Goal: Transaction & Acquisition: Download file/media

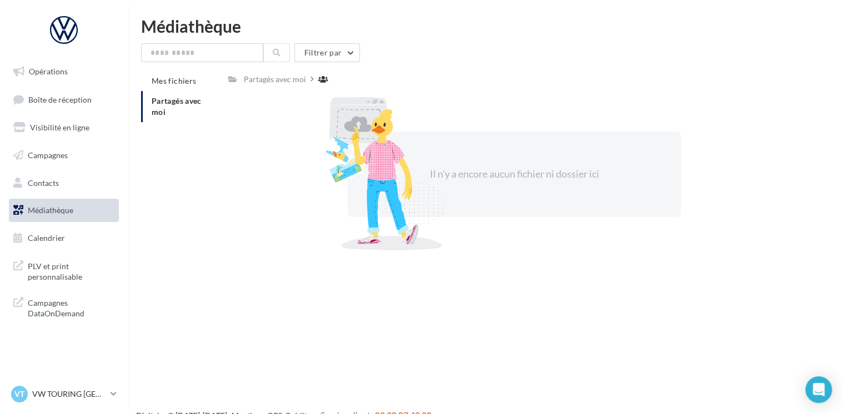
click at [165, 103] on span "Partagés avec moi" at bounding box center [177, 106] width 50 height 21
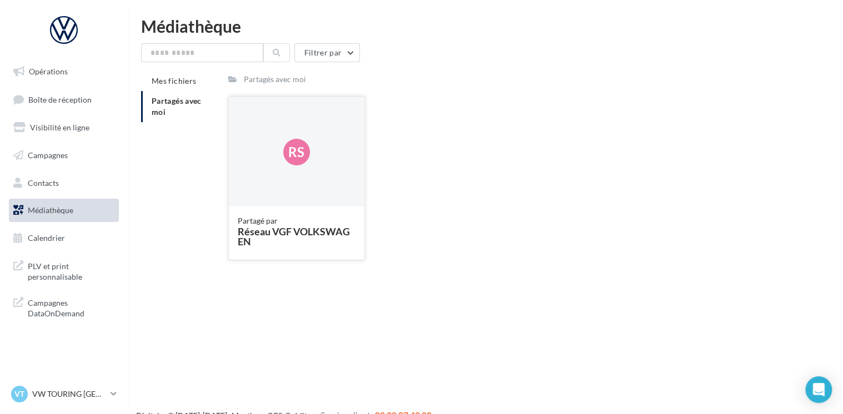
click at [314, 235] on div "Réseau VGF VOLKSWAGEN" at bounding box center [297, 237] width 118 height 20
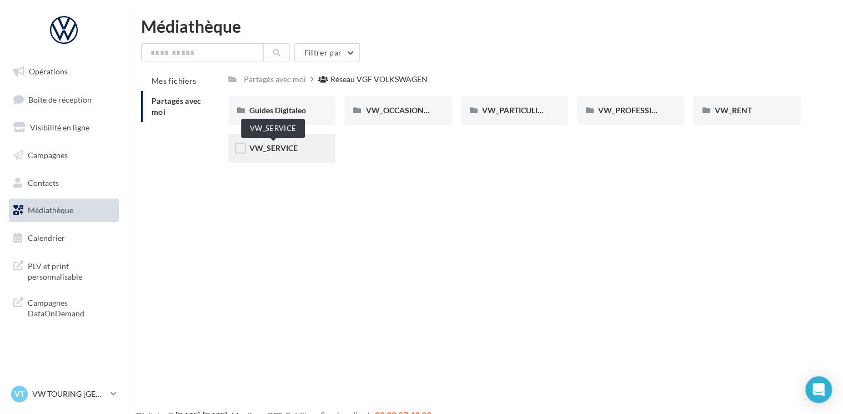
click at [277, 150] on span "VW_SERVICE" at bounding box center [273, 147] width 48 height 9
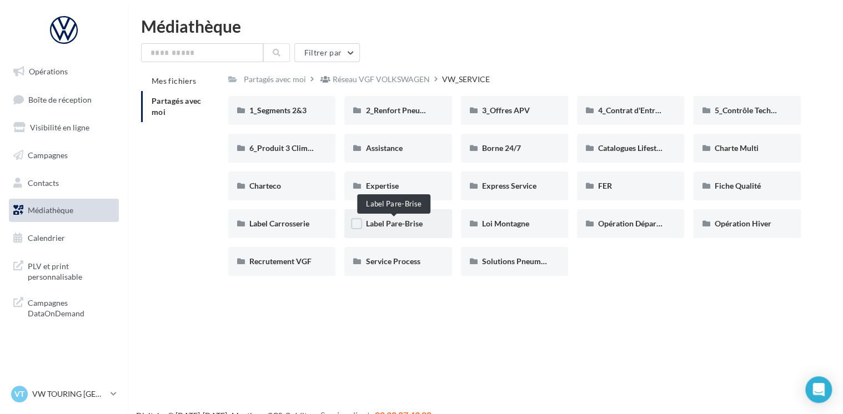
click at [396, 223] on span "Label Pare-Brise" at bounding box center [393, 223] width 57 height 9
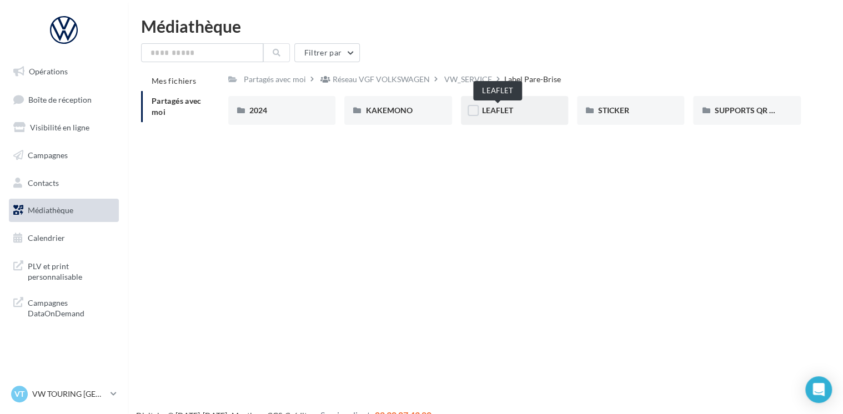
click at [506, 112] on span "LEAFLET" at bounding box center [497, 109] width 31 height 9
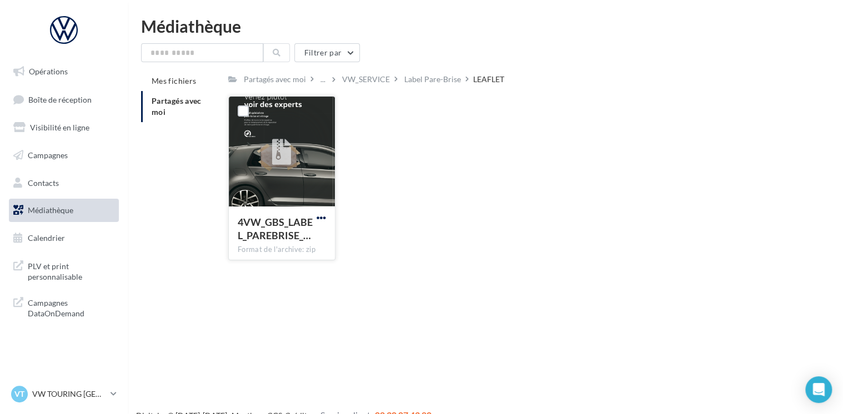
click at [324, 219] on span "button" at bounding box center [320, 217] width 9 height 9
click at [310, 232] on button "Télécharger" at bounding box center [272, 239] width 111 height 29
click at [429, 80] on div "Label Pare-Brise" at bounding box center [432, 79] width 57 height 11
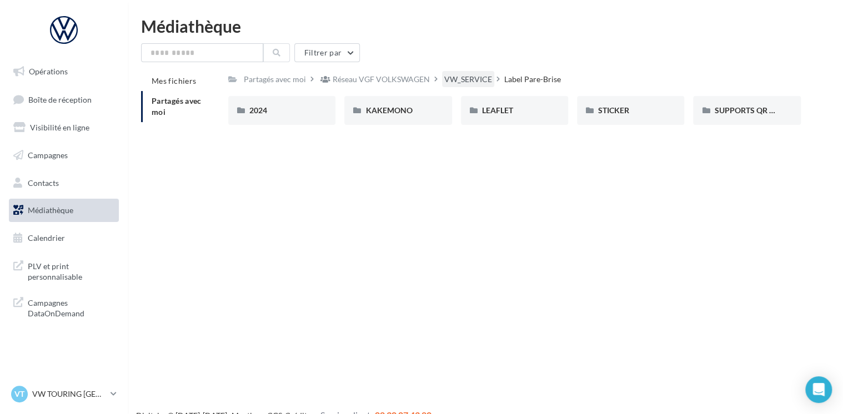
click at [464, 80] on div "VW_SERVICE" at bounding box center [468, 79] width 48 height 11
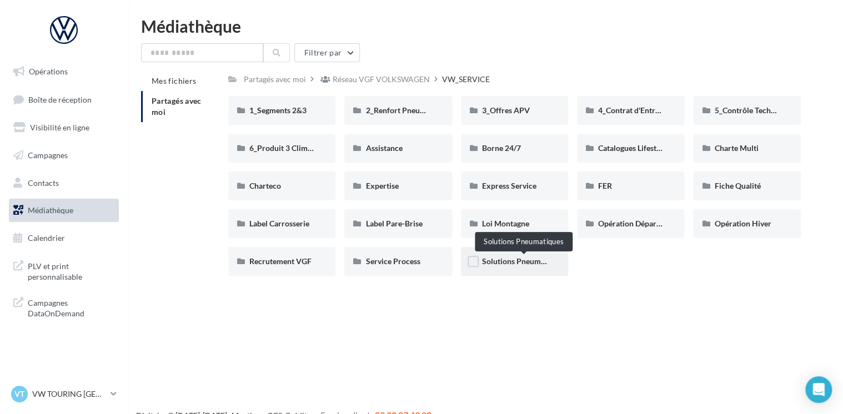
click at [513, 263] on span "Solutions Pneumatiques" at bounding box center [524, 261] width 84 height 9
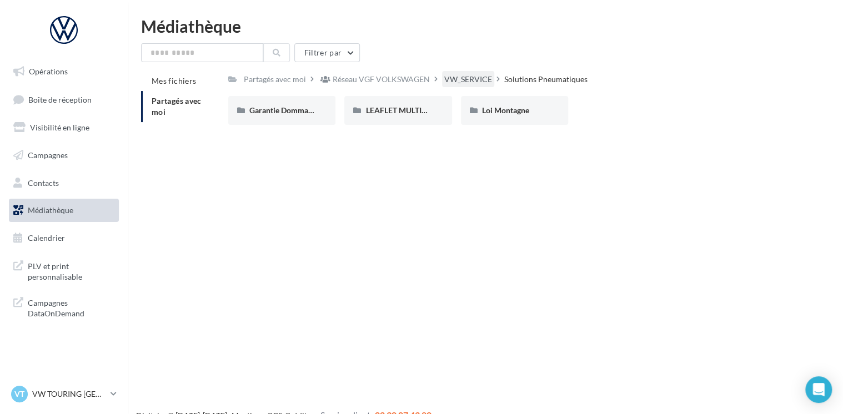
click at [477, 81] on div "VW_SERVICE" at bounding box center [468, 79] width 48 height 11
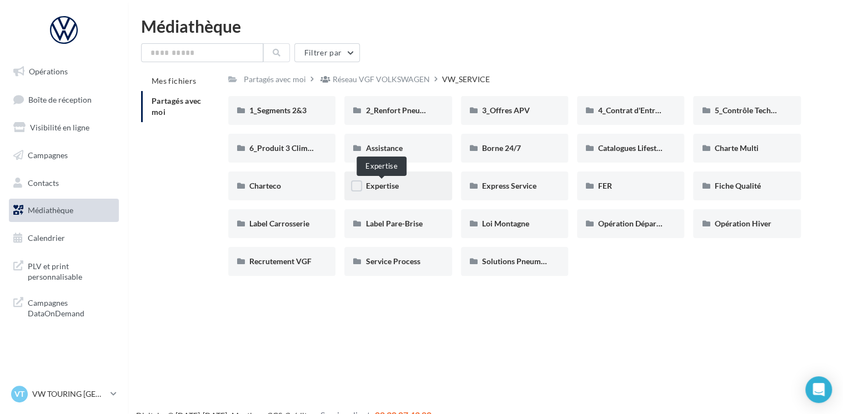
click at [388, 188] on span "Expertise" at bounding box center [381, 185] width 33 height 9
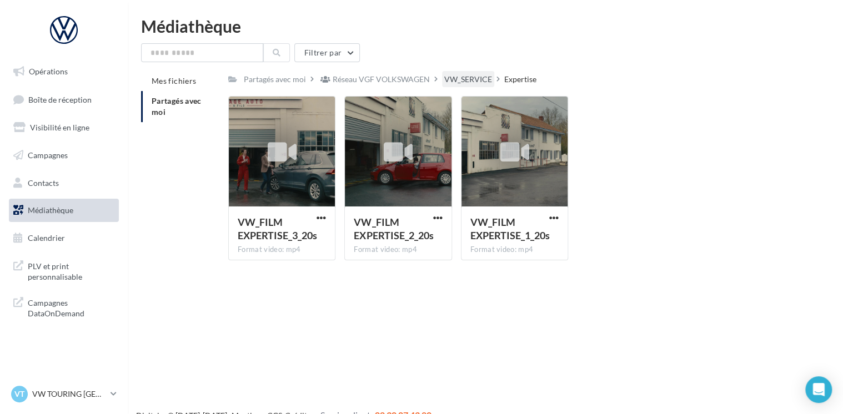
click at [471, 77] on div "VW_SERVICE" at bounding box center [468, 79] width 48 height 11
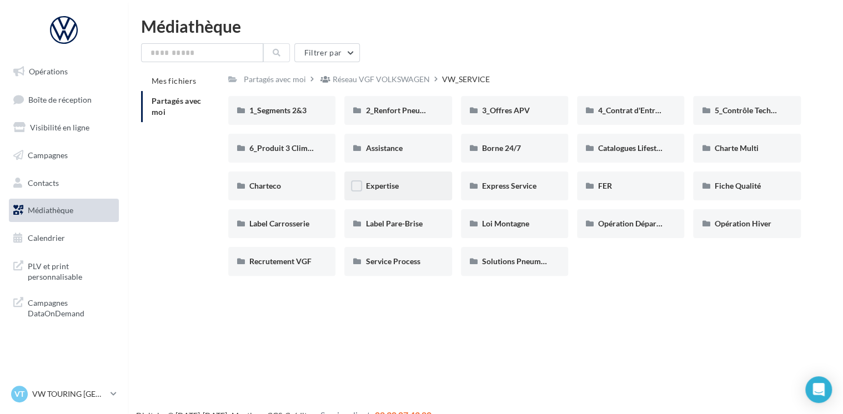
click at [403, 189] on div "Expertise" at bounding box center [397, 185] width 65 height 11
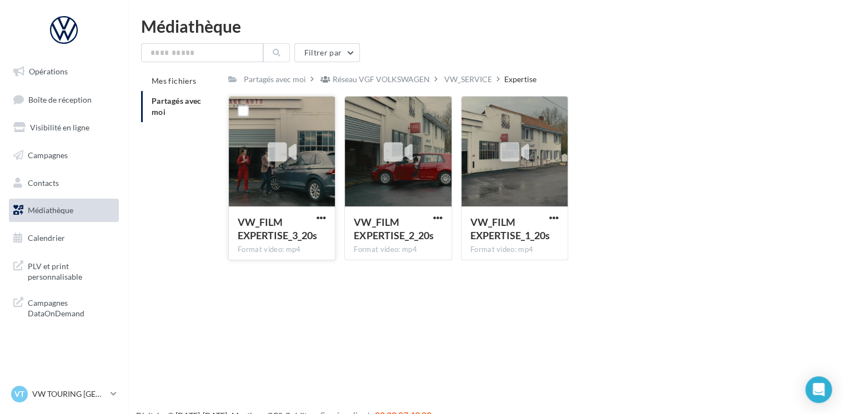
click at [278, 155] on icon at bounding box center [282, 153] width 29 height 26
click at [279, 148] on icon at bounding box center [282, 153] width 29 height 26
click at [326, 218] on span "button" at bounding box center [320, 217] width 9 height 9
click at [309, 235] on button "Télécharger" at bounding box center [272, 239] width 111 height 29
click at [457, 82] on div "VW_SERVICE" at bounding box center [468, 79] width 48 height 11
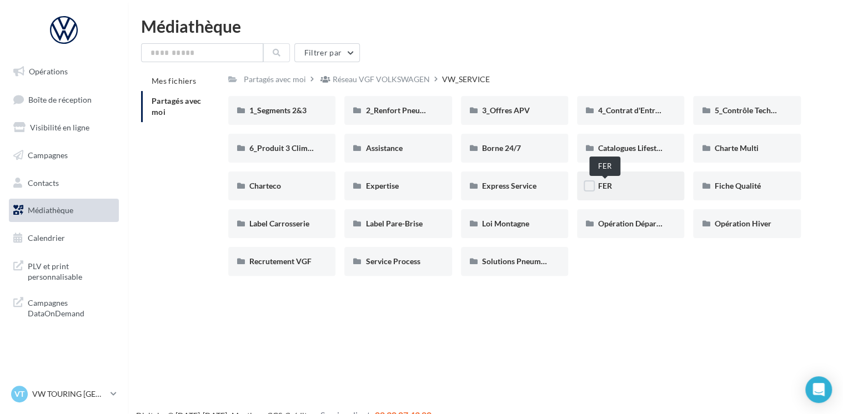
click at [600, 183] on span "FER" at bounding box center [605, 185] width 14 height 9
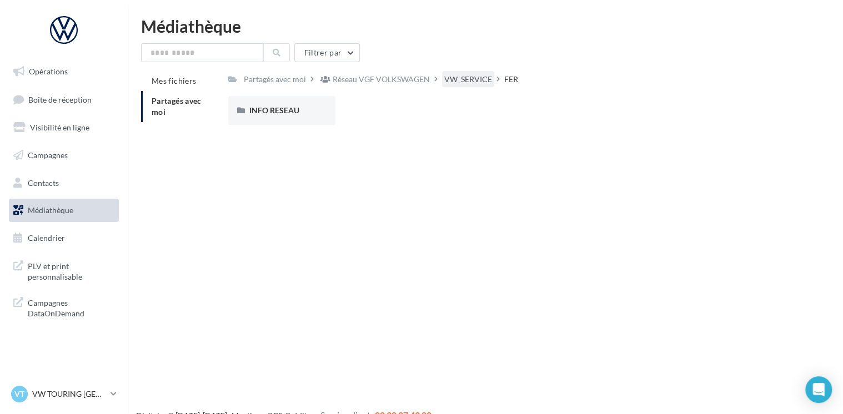
click at [486, 83] on div "VW_SERVICE" at bounding box center [468, 79] width 48 height 11
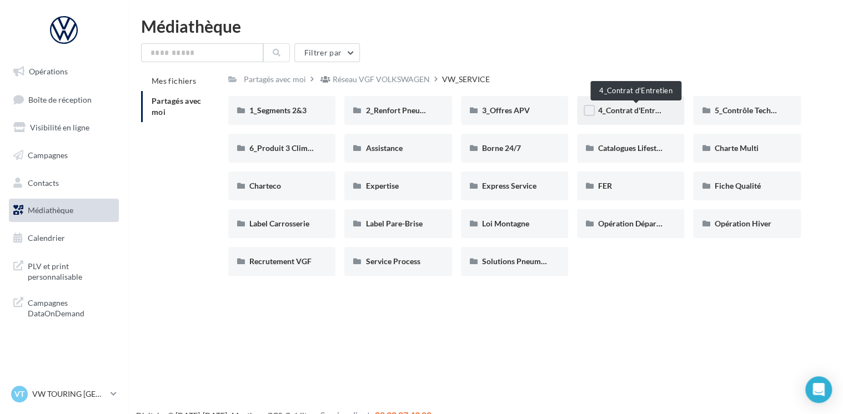
click at [615, 114] on span "4_Contrat d'Entretien" at bounding box center [635, 109] width 74 height 9
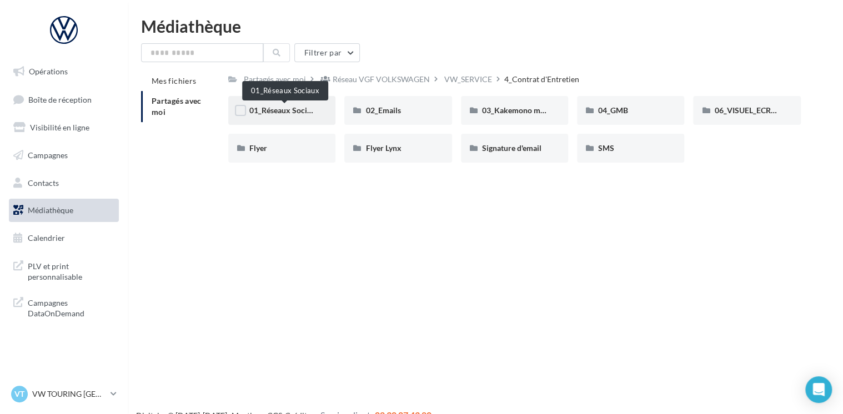
click at [278, 109] on span "01_Réseaux Sociaux" at bounding box center [284, 109] width 71 height 9
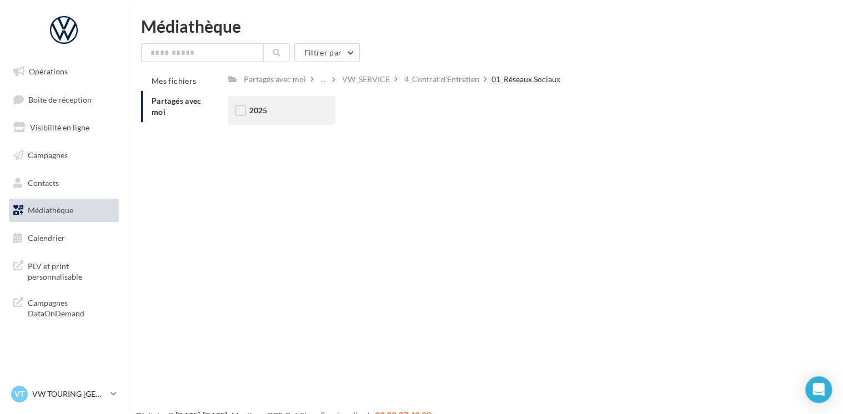
click at [276, 112] on div "2025" at bounding box center [281, 110] width 65 height 11
click at [391, 115] on div "Posts" at bounding box center [397, 110] width 65 height 11
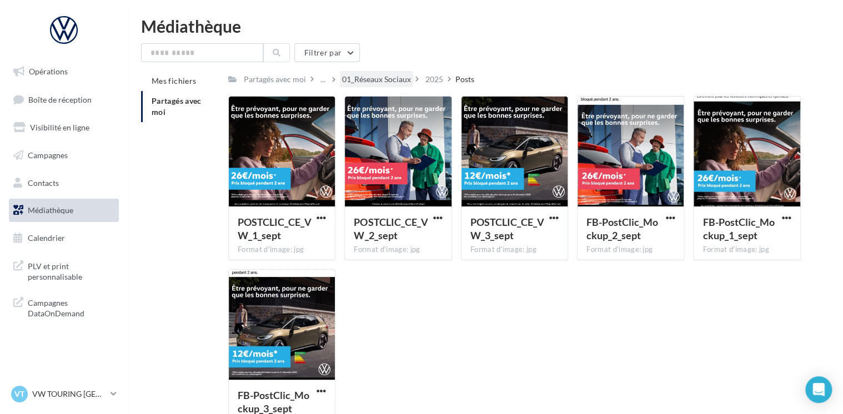
click at [400, 77] on div "01_Réseaux Sociaux" at bounding box center [376, 79] width 69 height 11
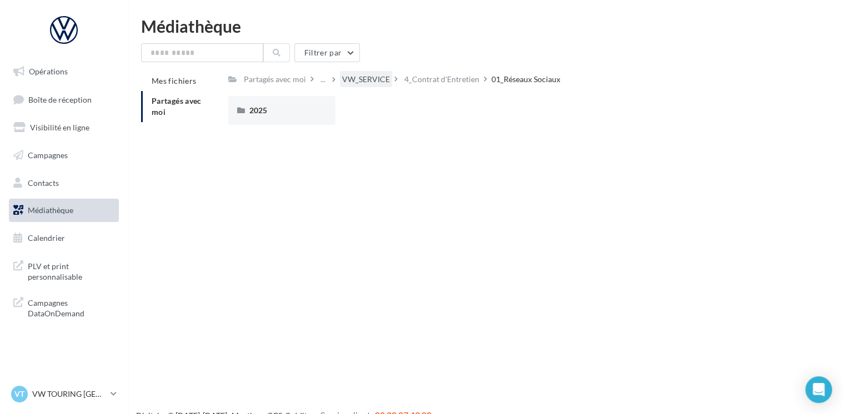
click at [375, 81] on div "VW_SERVICE" at bounding box center [366, 79] width 48 height 11
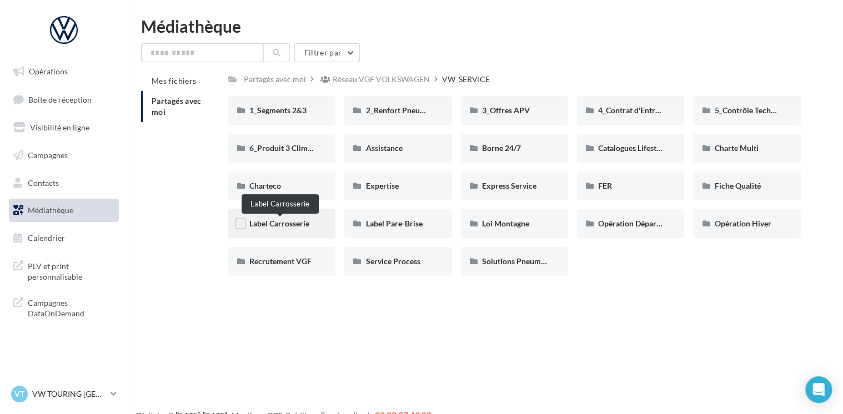
click at [273, 225] on span "Label Carrosserie" at bounding box center [279, 223] width 60 height 9
